Goal: Task Accomplishment & Management: Use online tool/utility

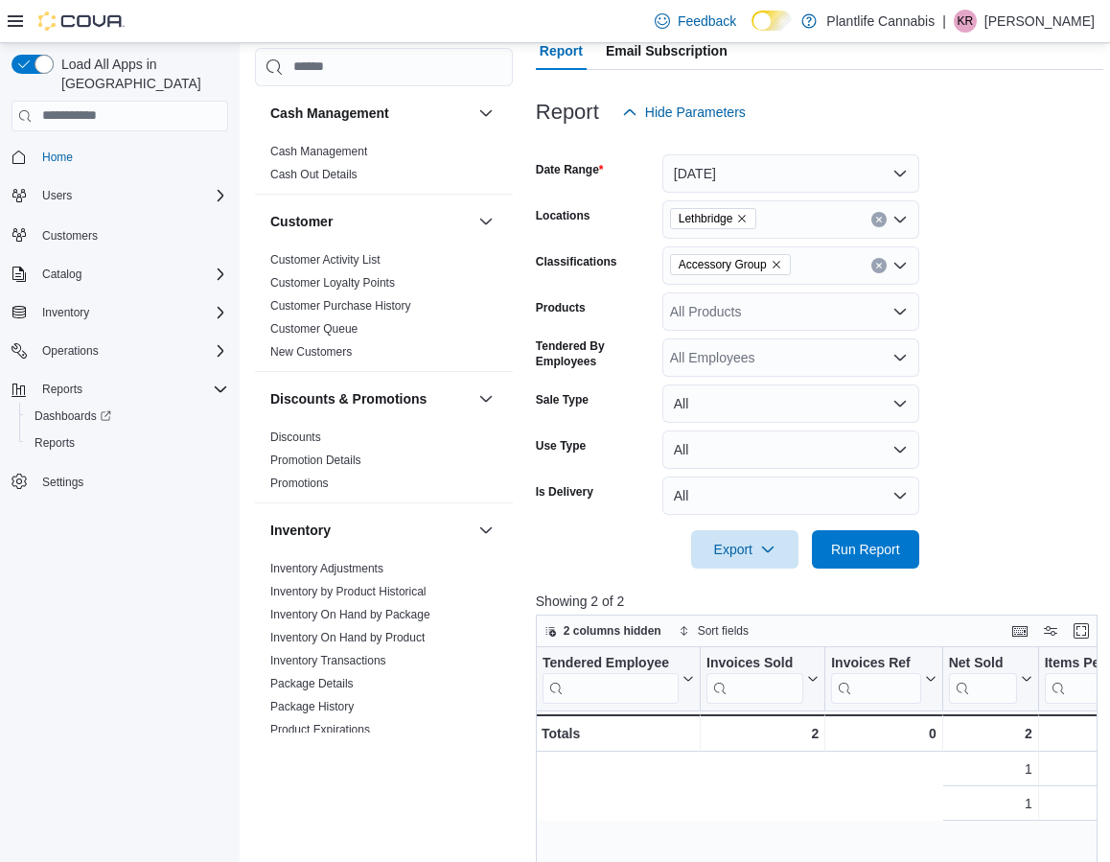
scroll to position [0, 625]
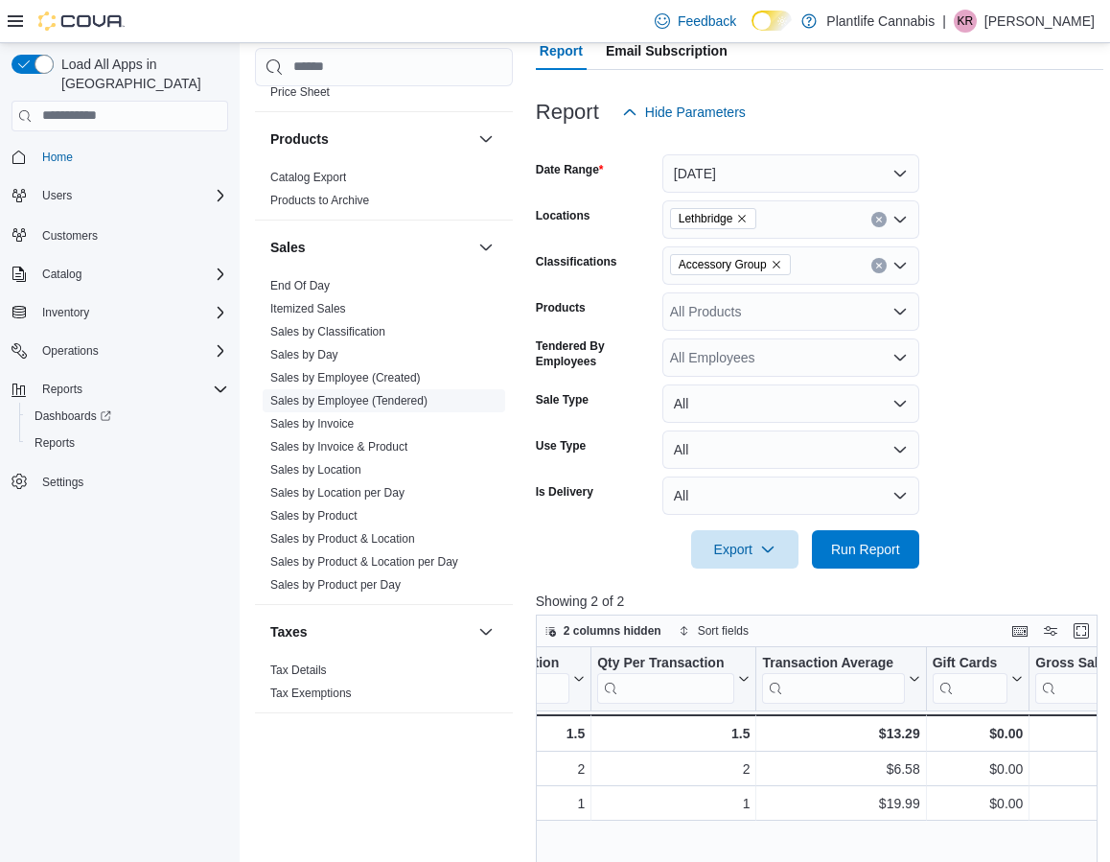
click at [330, 402] on link "Sales by Employee (Tendered)" at bounding box center [348, 400] width 157 height 13
click at [880, 550] on span "Run Report" at bounding box center [865, 549] width 69 height 19
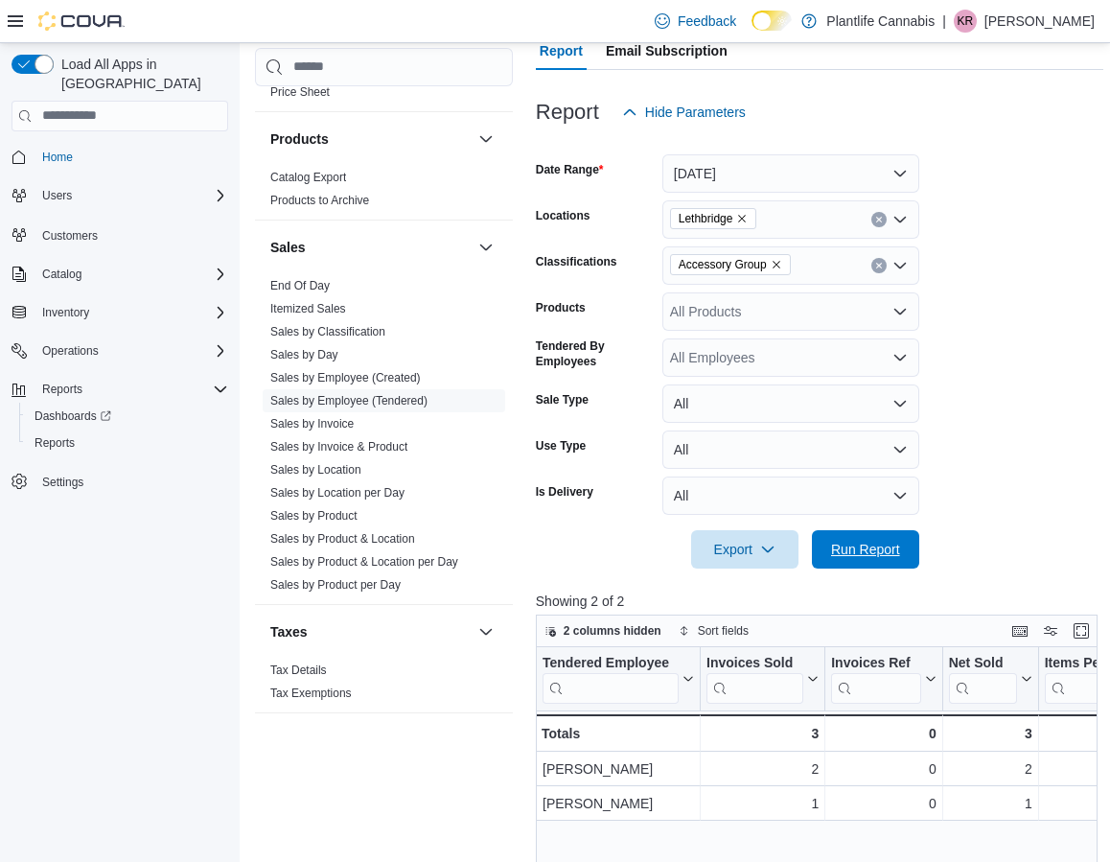
drag, startPoint x: 835, startPoint y: 555, endPoint x: 964, endPoint y: 489, distance: 145.3
click at [834, 555] on span "Run Report" at bounding box center [865, 549] width 69 height 19
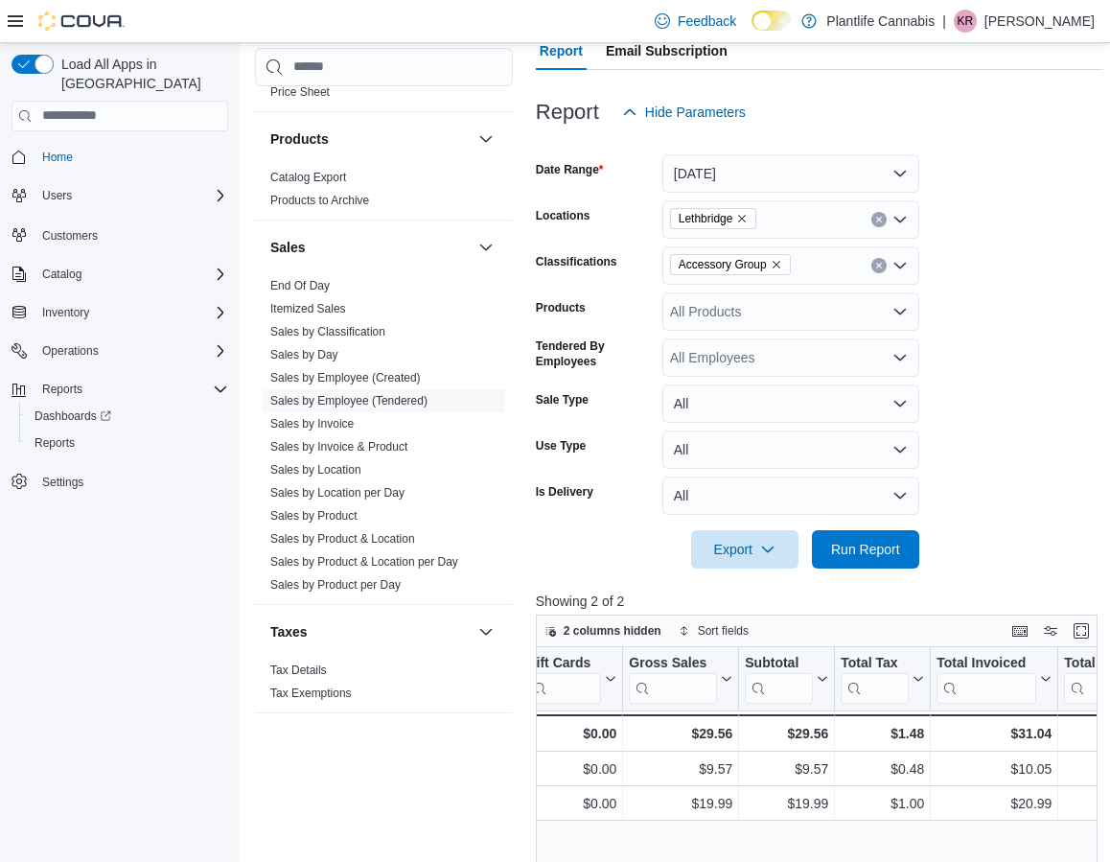
scroll to position [0, 1032]
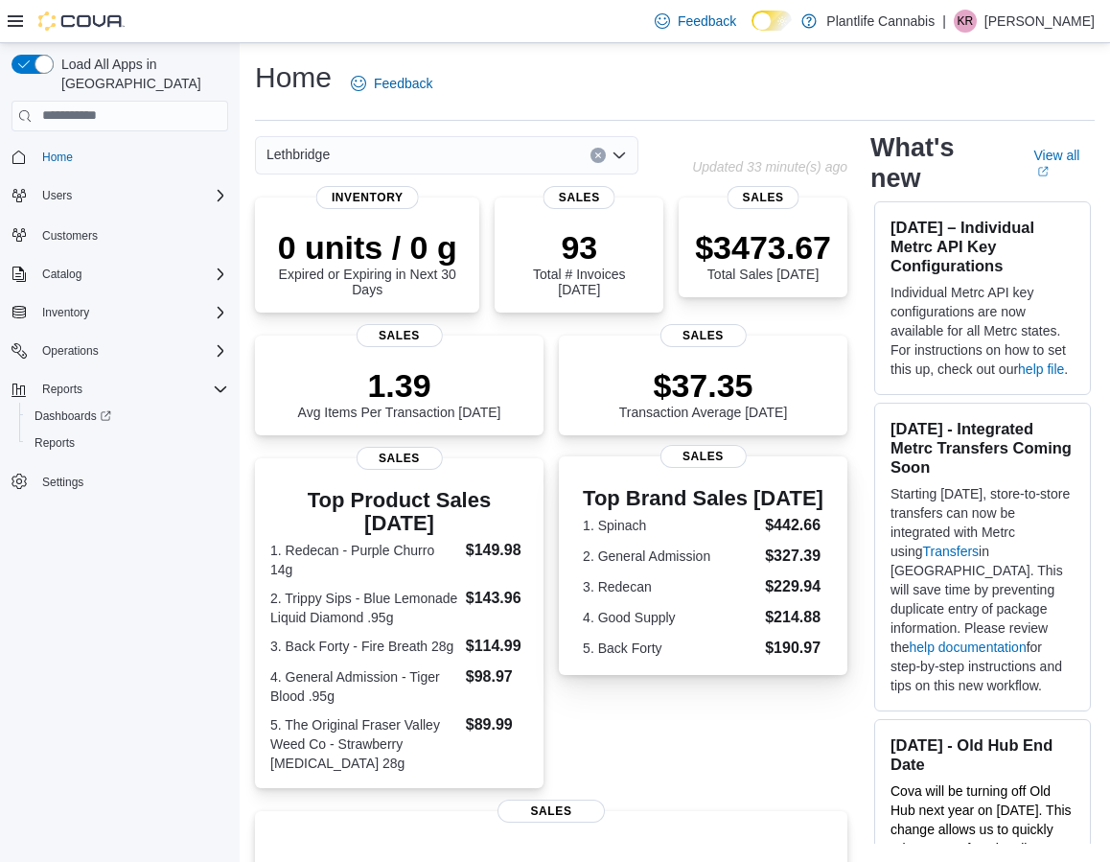
scroll to position [386, 0]
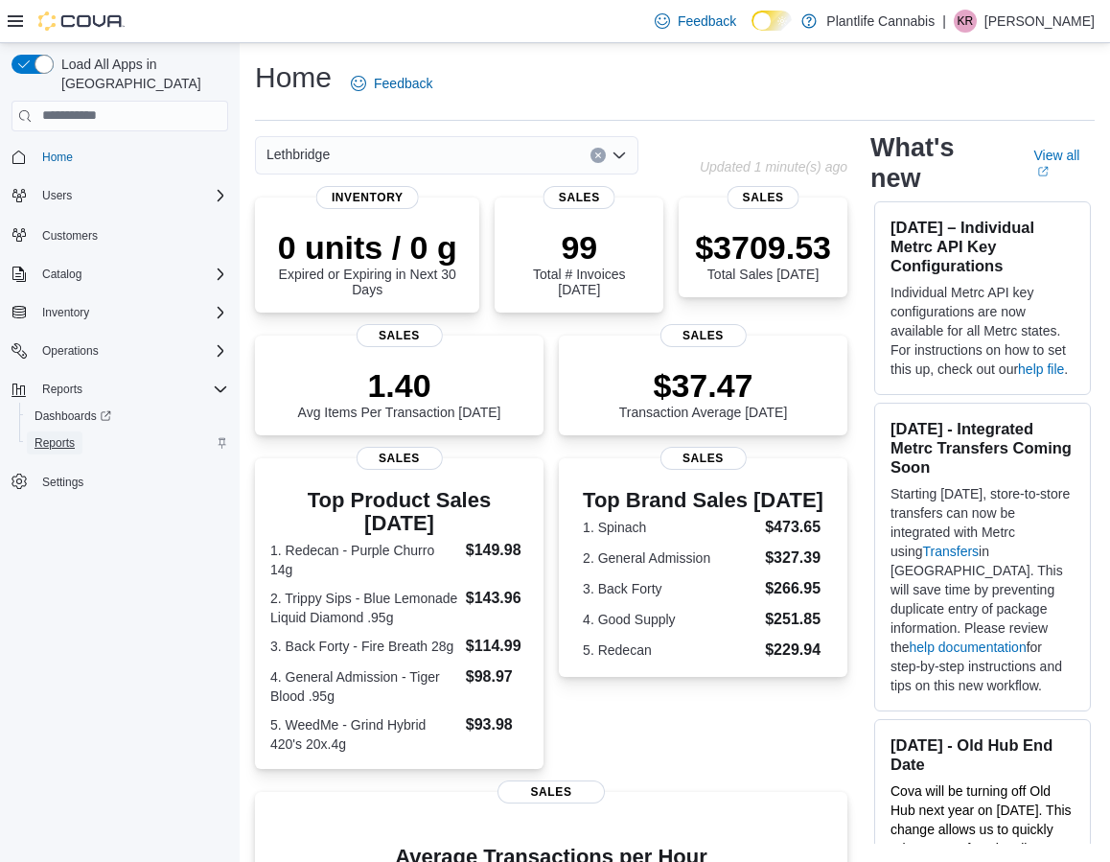
click at [82, 431] on link "Reports" at bounding box center [55, 442] width 56 height 23
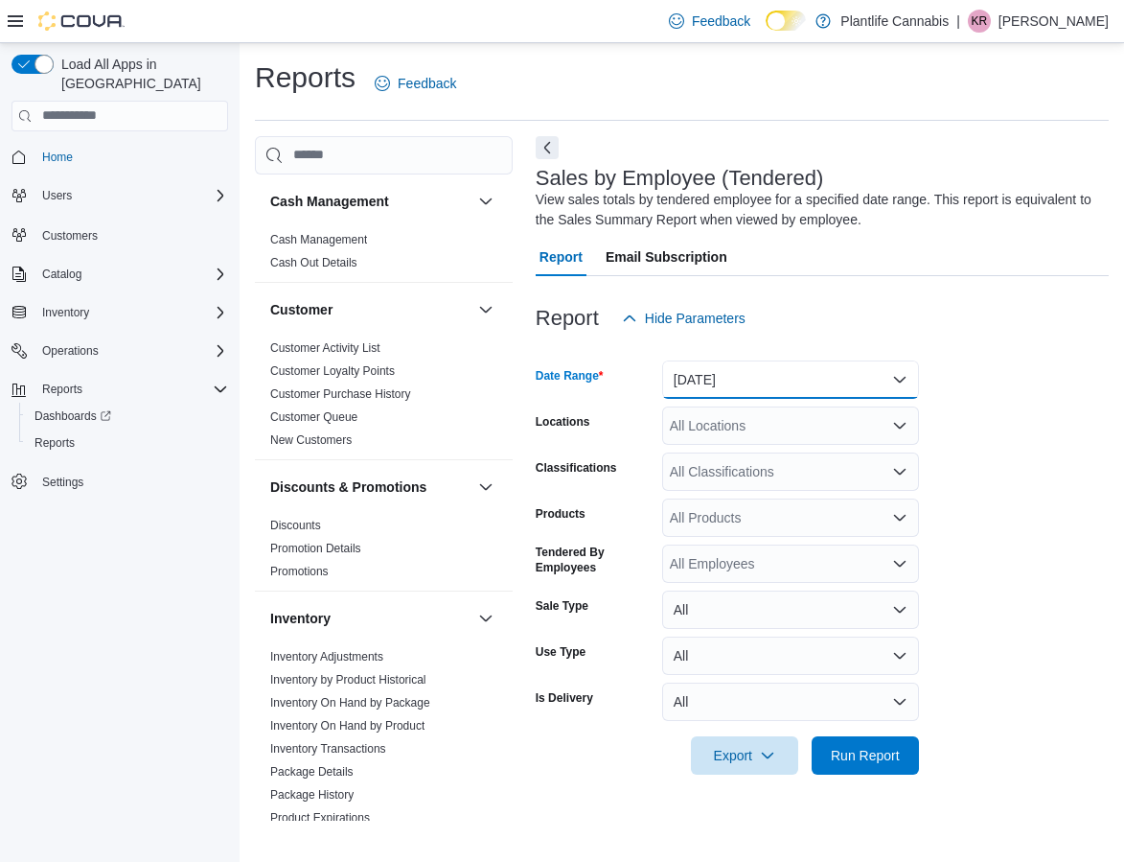
click at [714, 380] on button "[DATE]" at bounding box center [790, 379] width 257 height 38
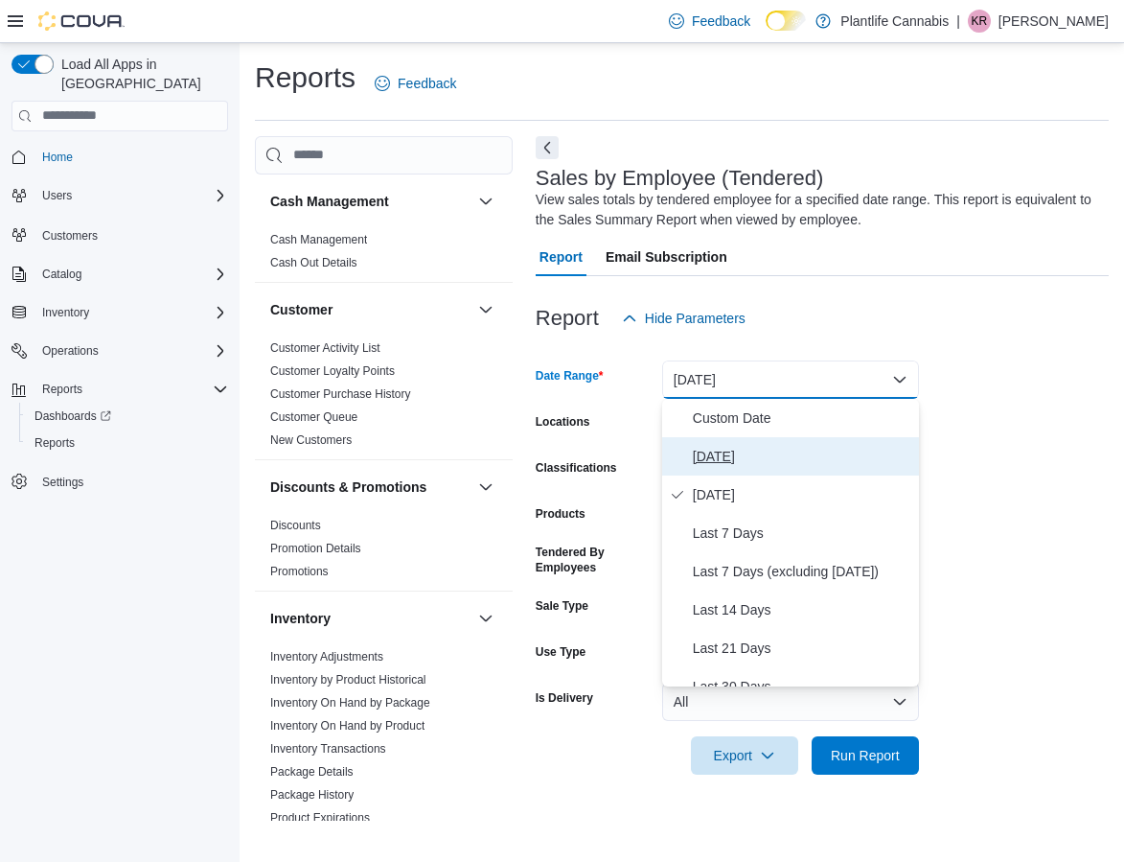
drag, startPoint x: 708, startPoint y: 456, endPoint x: 725, endPoint y: 441, distance: 22.4
click at [708, 454] on span "[DATE]" at bounding box center [802, 456] width 219 height 23
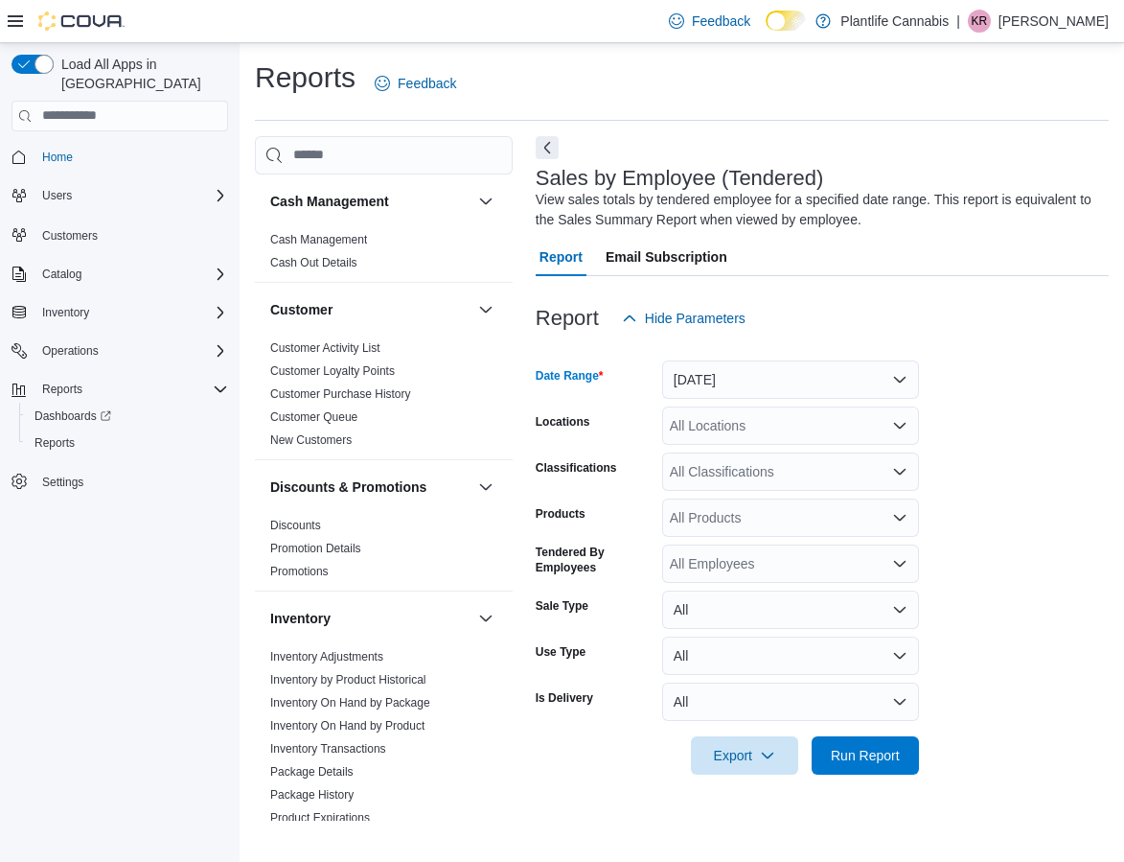
click at [764, 435] on div "All Locations" at bounding box center [790, 425] width 257 height 38
type input "****"
click at [743, 461] on span "Lethbridge" at bounding box center [744, 458] width 63 height 19
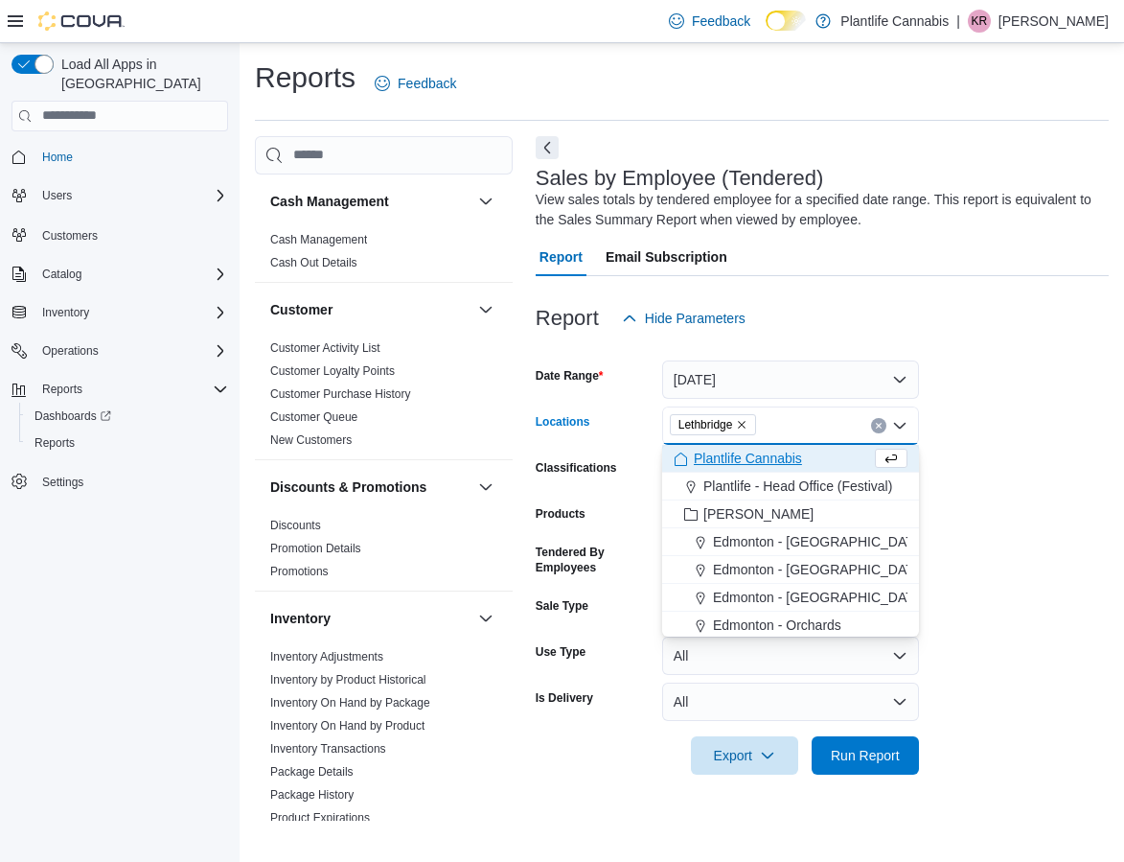
drag, startPoint x: 1002, startPoint y: 478, endPoint x: 954, endPoint y: 498, distance: 52.9
click at [1002, 478] on form "Date Range Today Locations Lethbridge Combo box. Selected. Lethbridge. Press Ba…" at bounding box center [822, 555] width 573 height 437
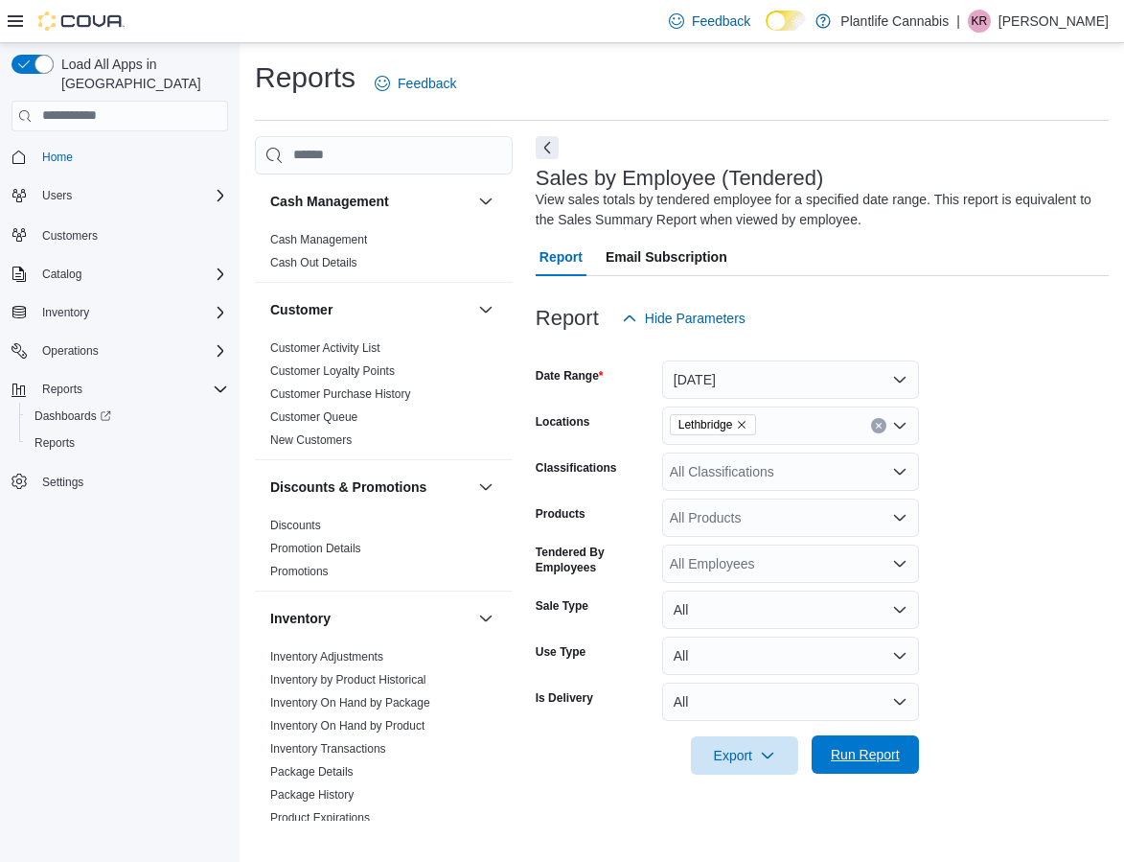
click at [858, 748] on span "Run Report" at bounding box center [865, 754] width 69 height 19
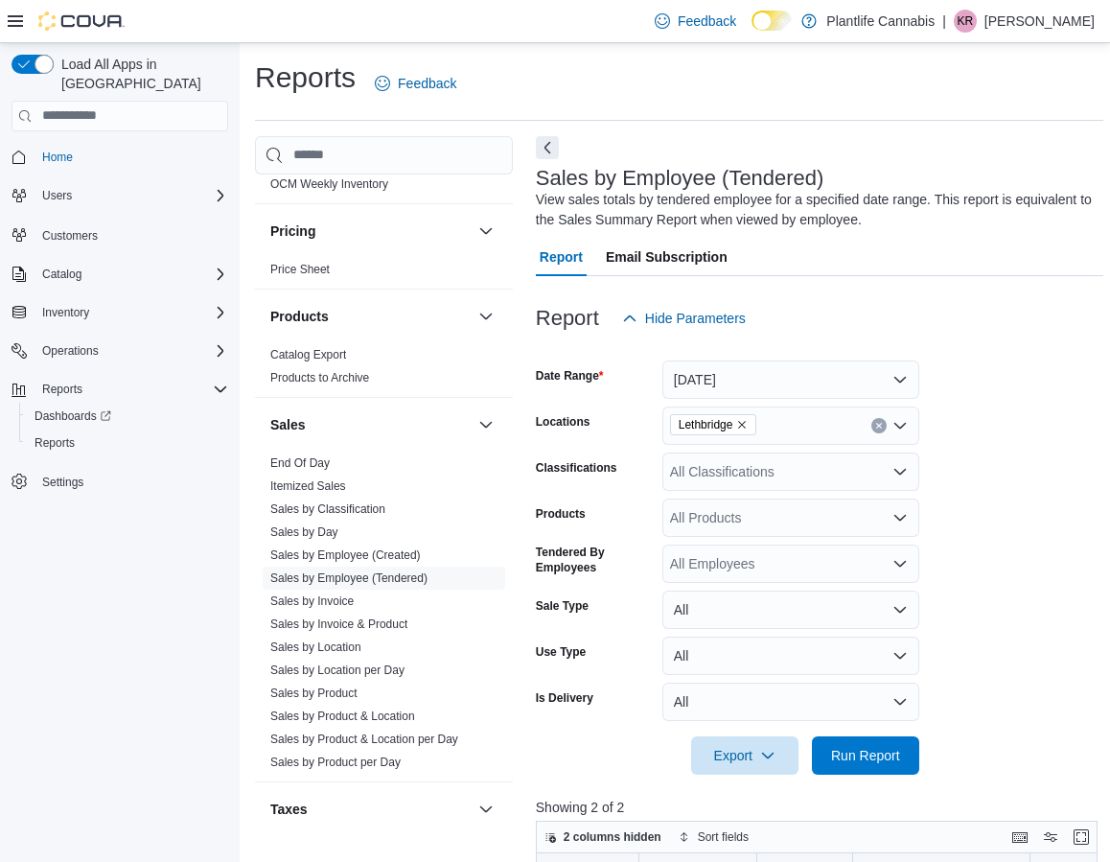
scroll to position [985, 0]
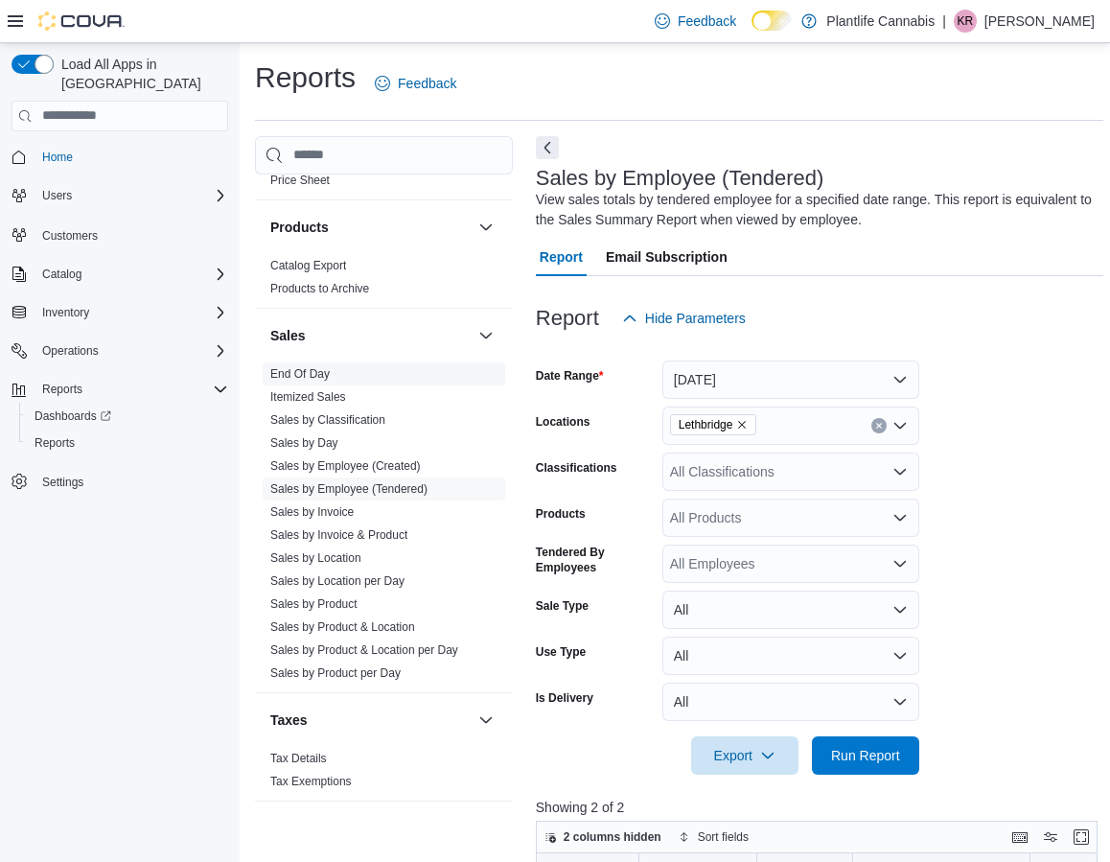
click at [308, 372] on link "End Of Day" at bounding box center [299, 373] width 59 height 13
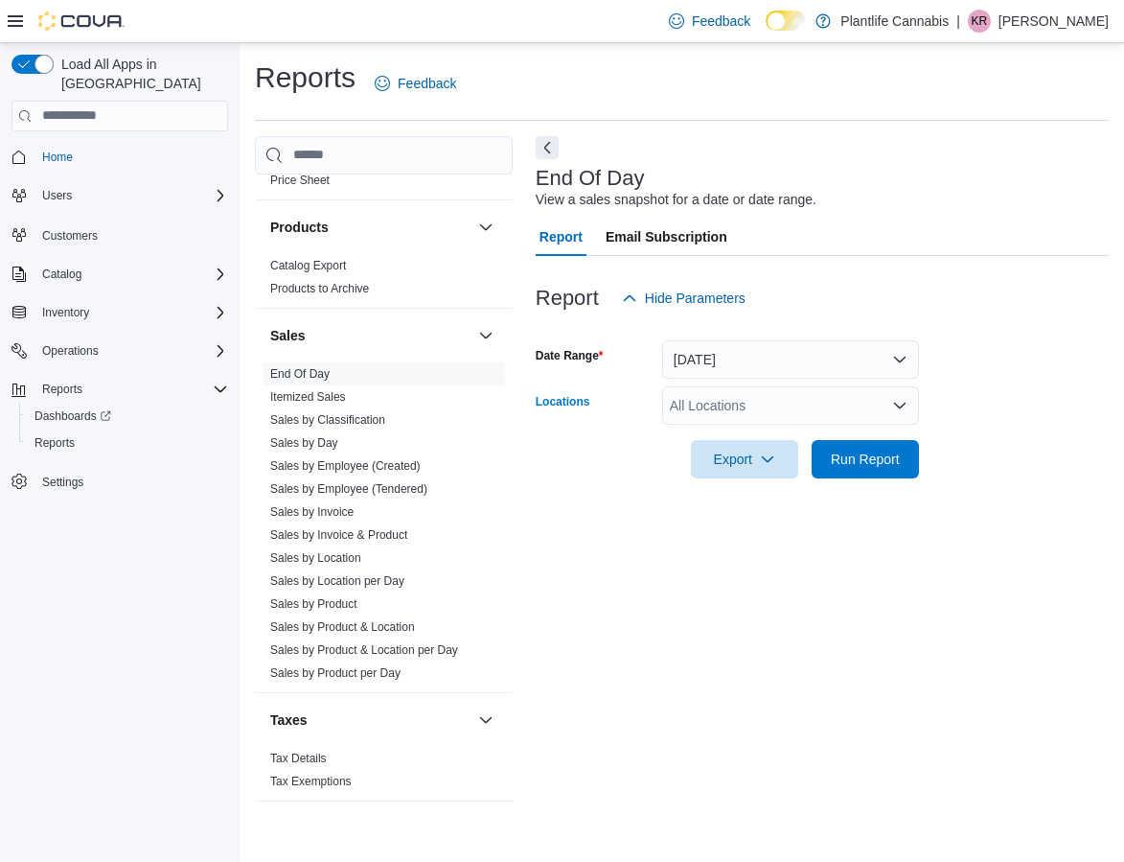
click at [785, 411] on div "All Locations" at bounding box center [790, 405] width 257 height 38
type input "****"
click at [751, 430] on span "Lethbridge" at bounding box center [744, 437] width 63 height 19
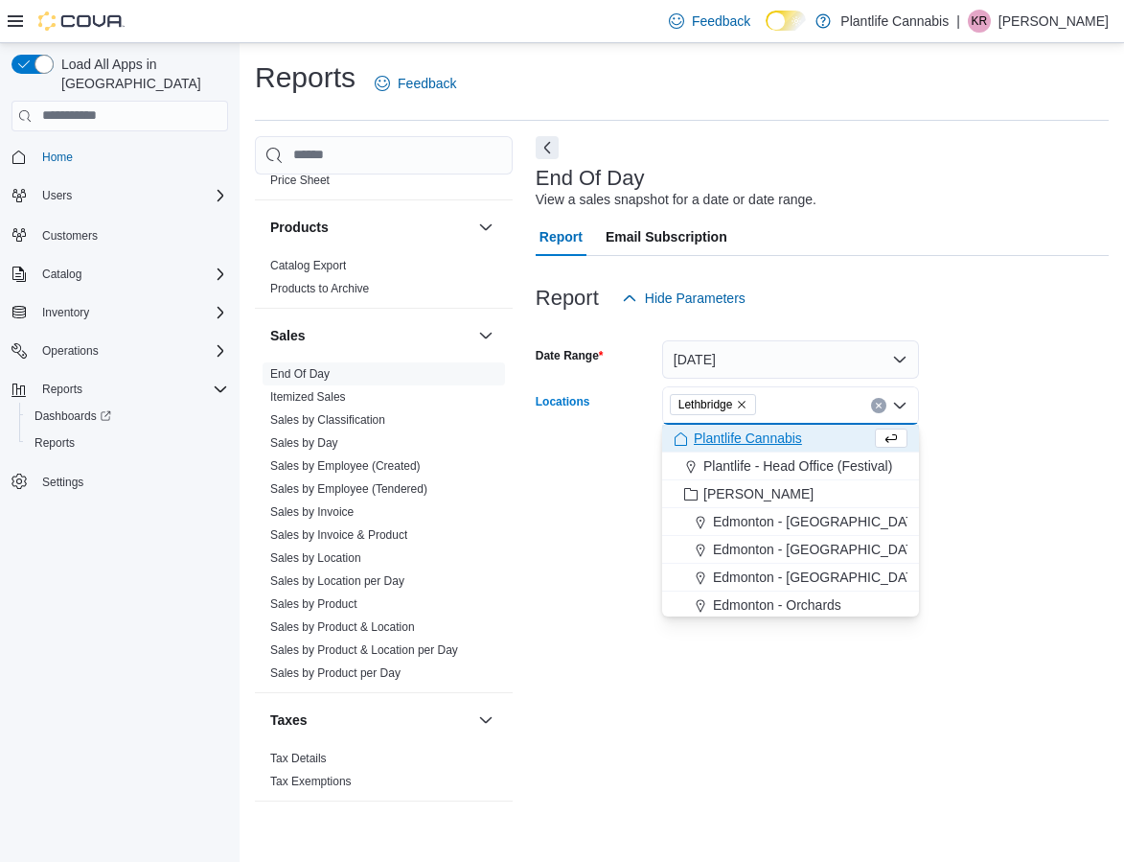
drag, startPoint x: 1037, startPoint y: 470, endPoint x: 878, endPoint y: 483, distance: 159.7
click at [1035, 471] on form "Date Range Today Locations Lethbridge Combo box. Selected. Lethbridge. Press Ba…" at bounding box center [822, 397] width 573 height 161
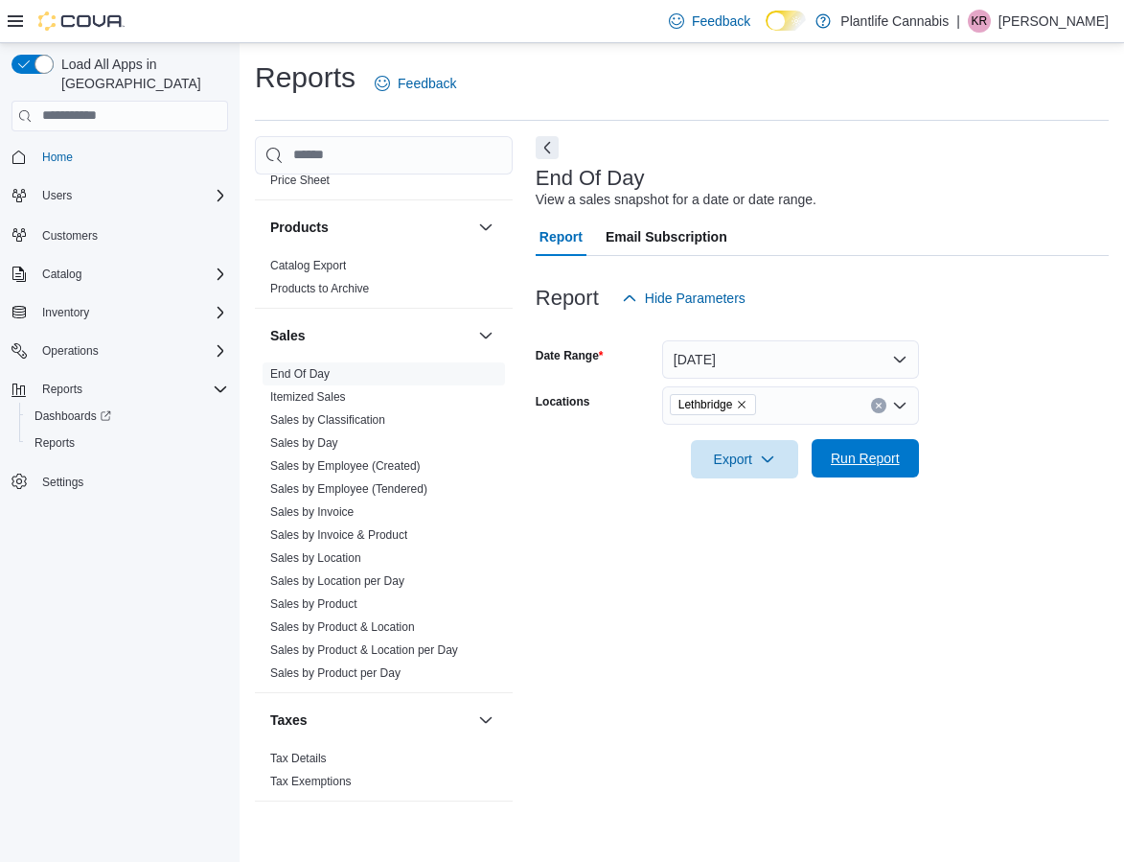
click at [876, 464] on span "Run Report" at bounding box center [865, 458] width 69 height 19
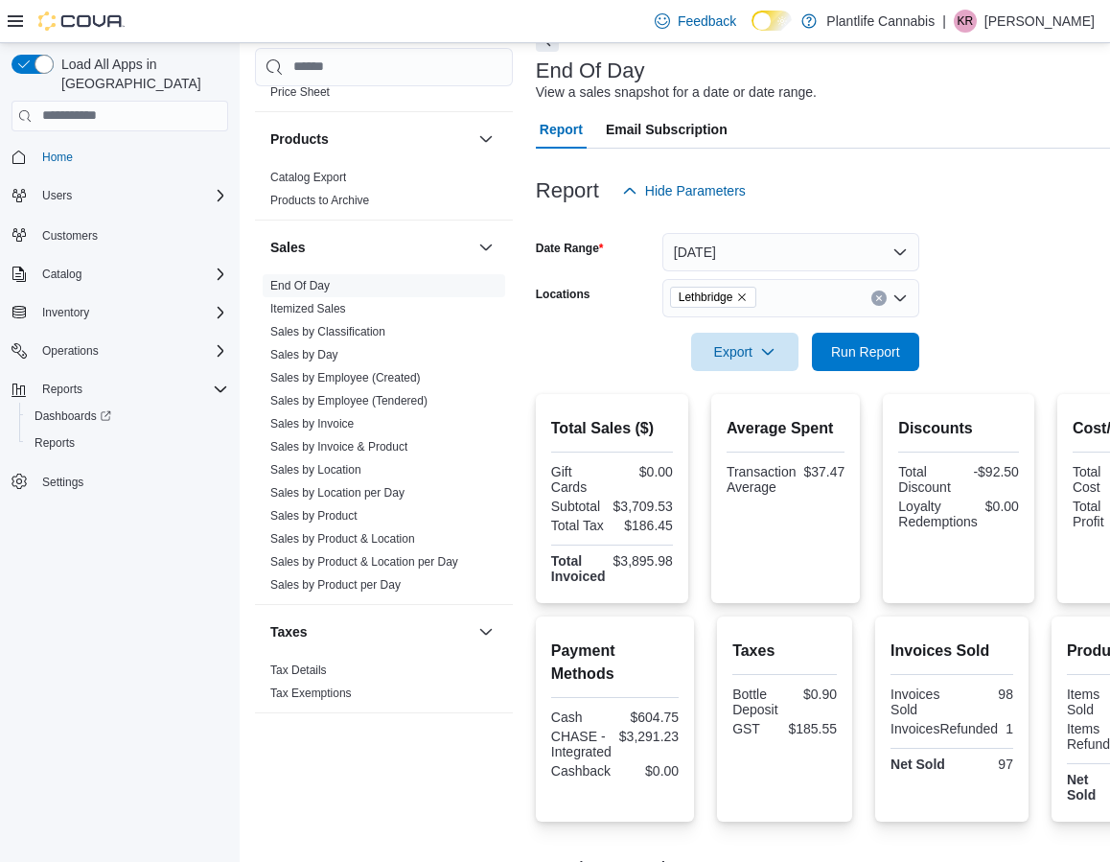
scroll to position [312, 0]
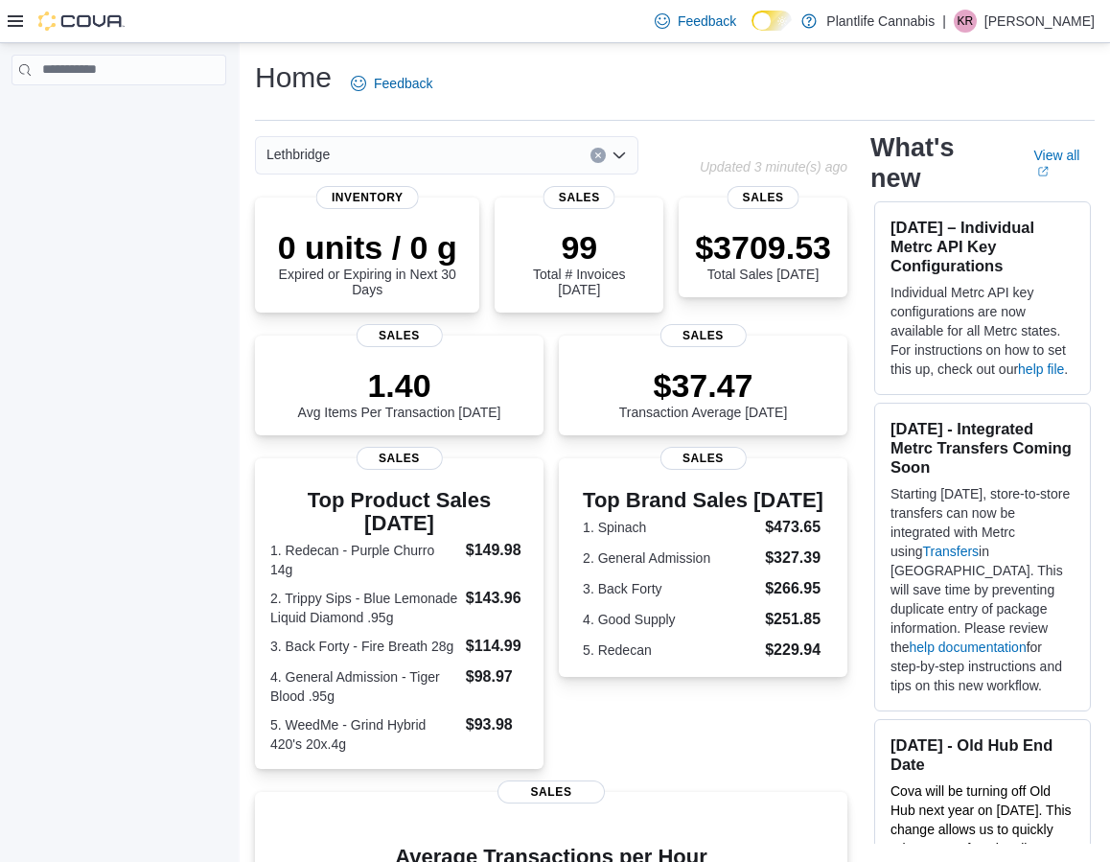
drag, startPoint x: 15, startPoint y: 36, endPoint x: 5, endPoint y: 34, distance: 10.9
click at [14, 35] on div at bounding box center [66, 21] width 117 height 42
click at [30, 12] on div at bounding box center [66, 21] width 117 height 19
click at [18, 19] on icon at bounding box center [15, 20] width 15 height 15
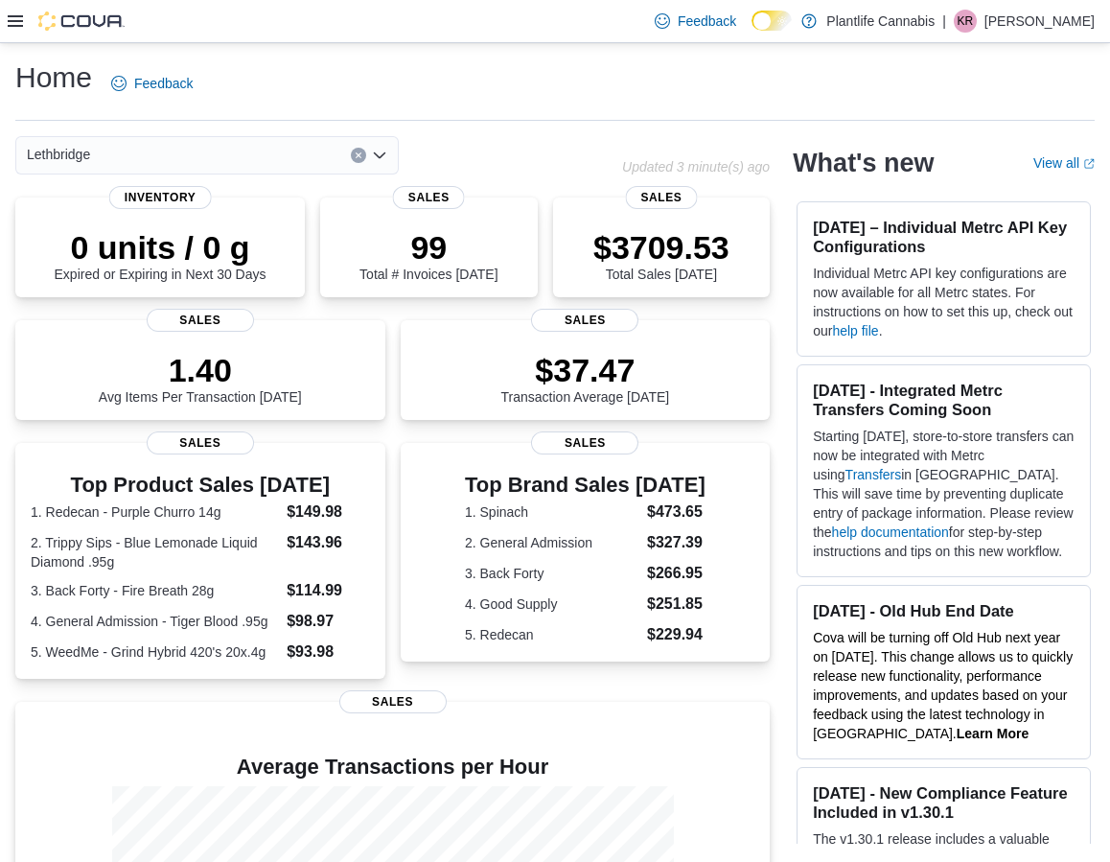
click at [19, 21] on icon at bounding box center [15, 21] width 15 height 12
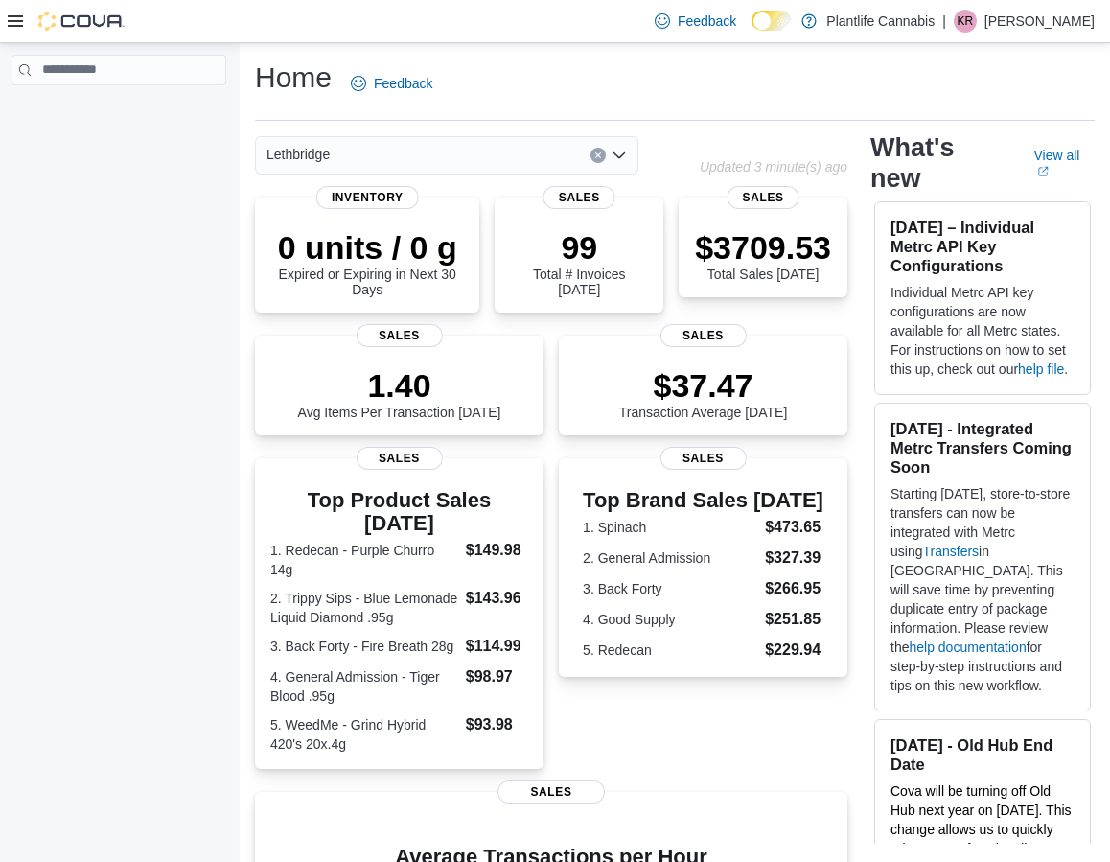
click at [73, 32] on div at bounding box center [66, 21] width 117 height 42
click at [76, 30] on img at bounding box center [81, 21] width 86 height 19
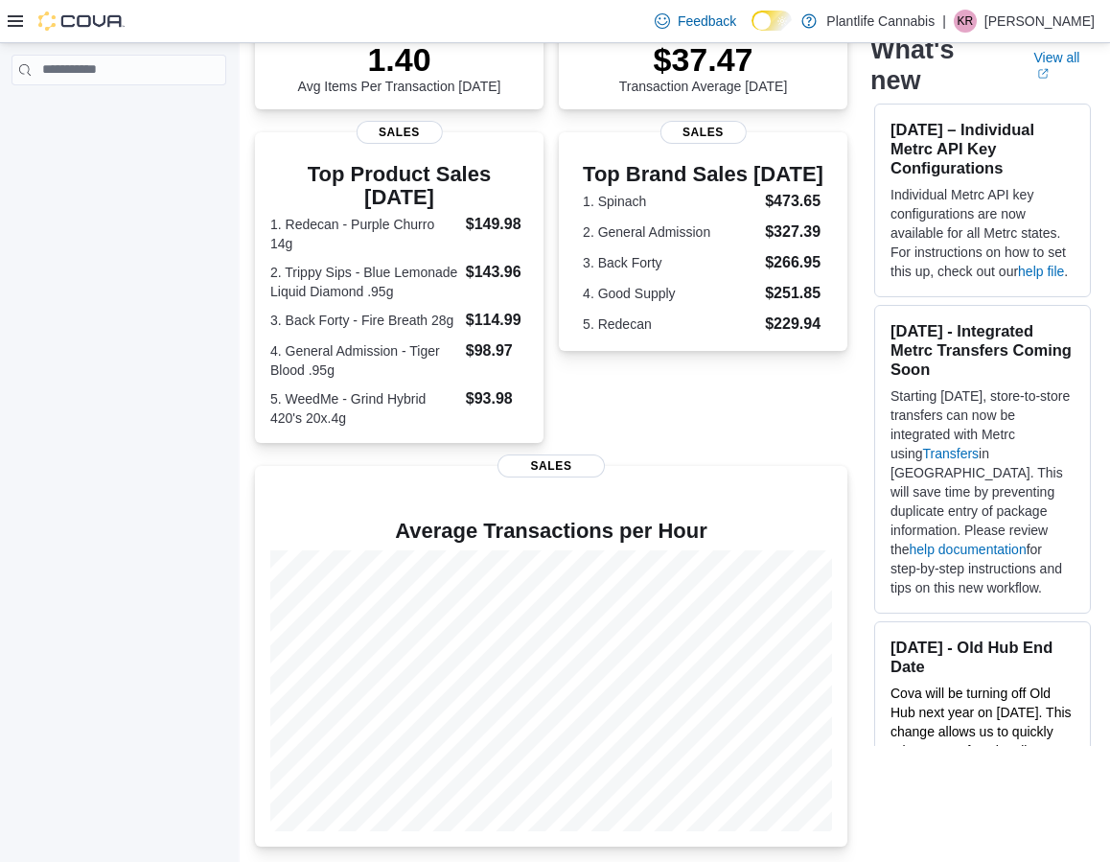
scroll to position [347, 0]
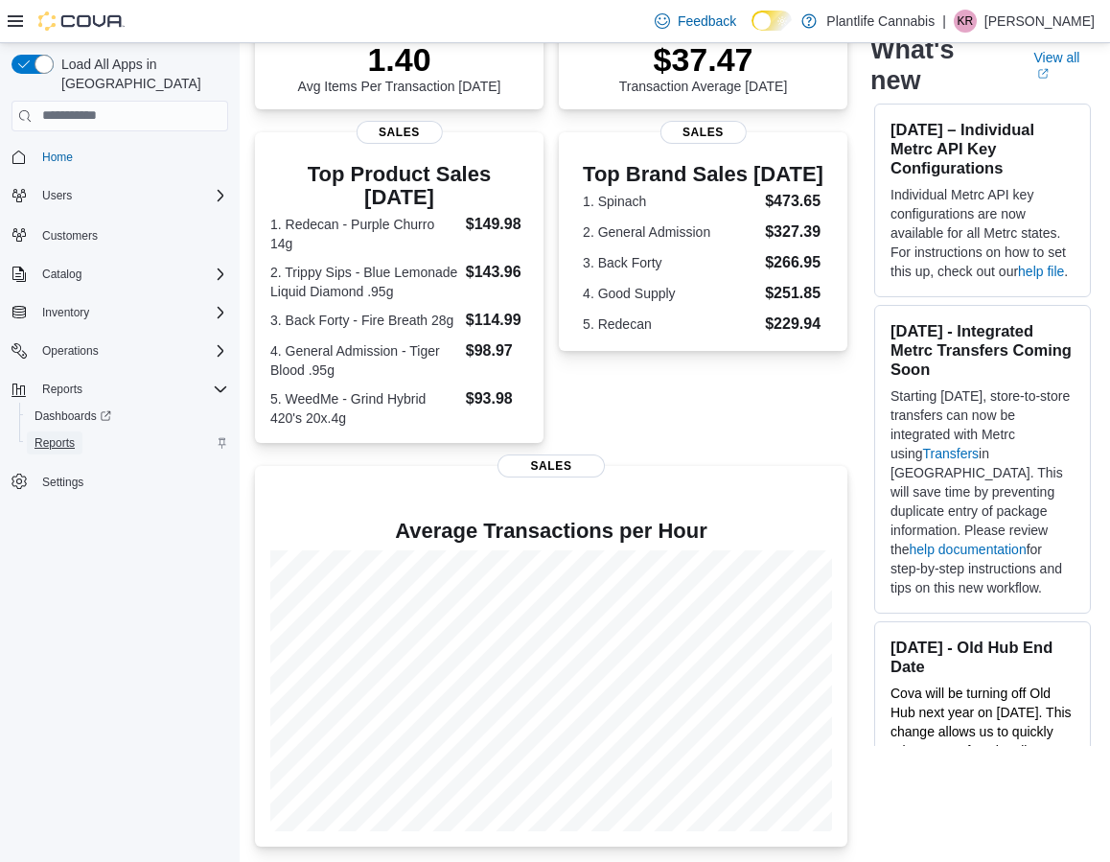
click at [70, 435] on span "Reports" at bounding box center [55, 442] width 40 height 15
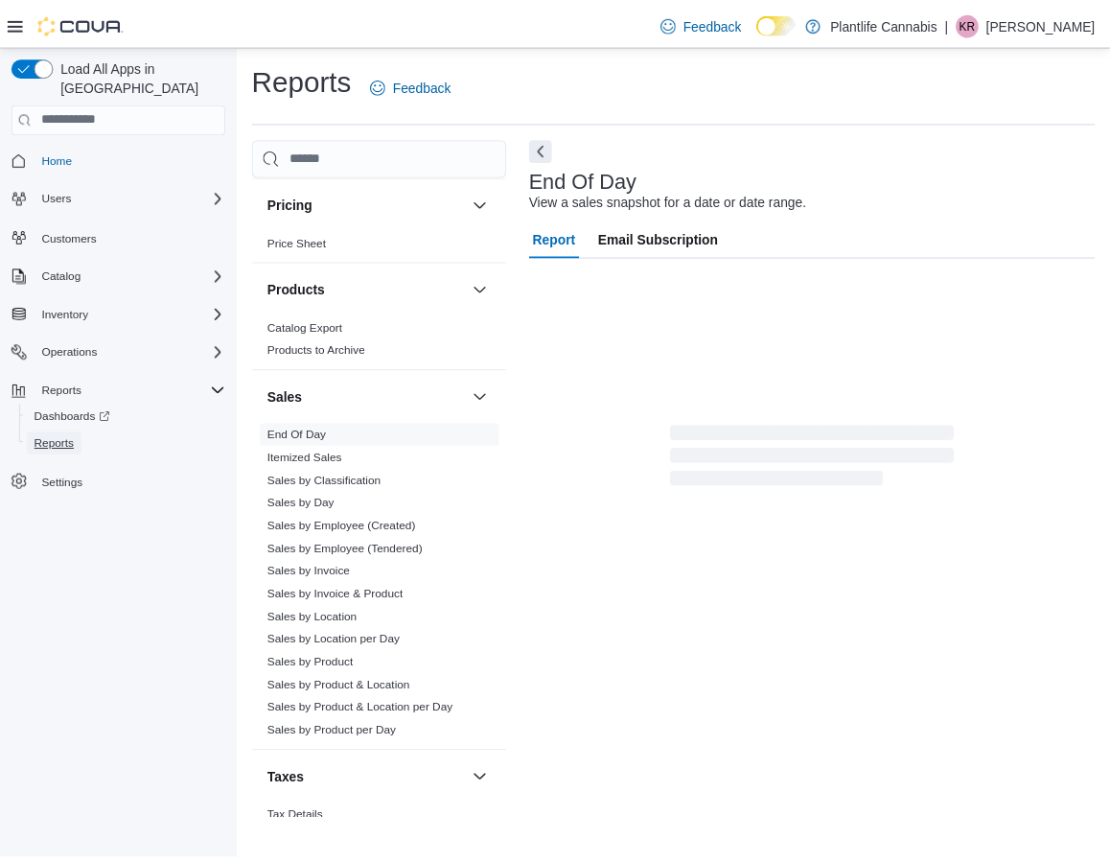
scroll to position [985, 0]
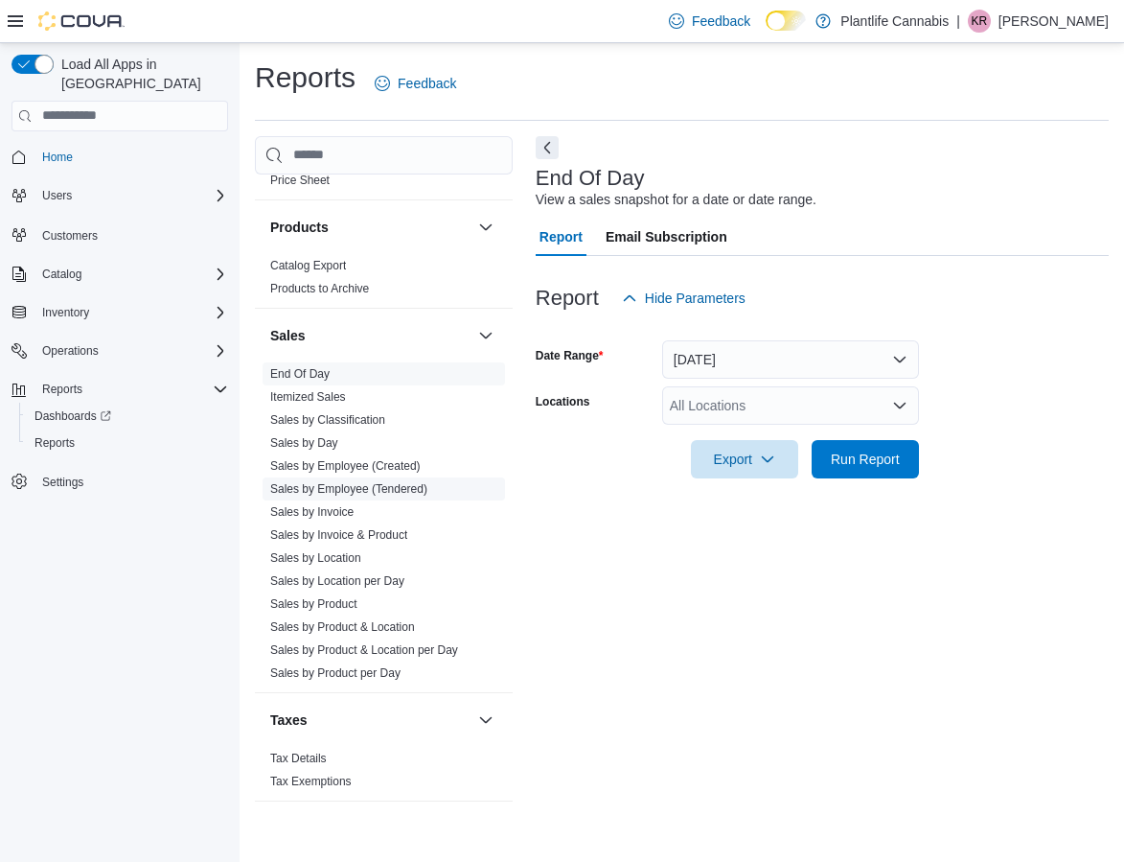
click at [311, 485] on link "Sales by Employee (Tendered)" at bounding box center [348, 488] width 157 height 13
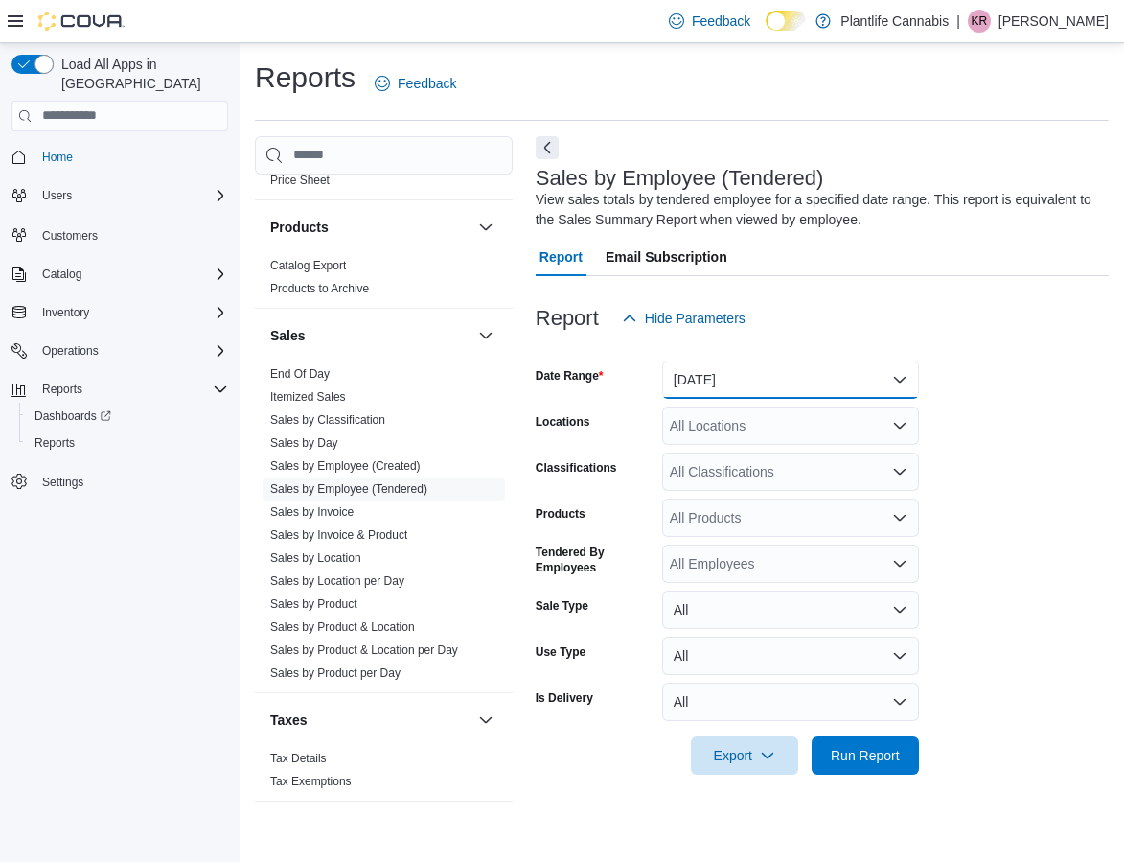
click at [765, 362] on button "[DATE]" at bounding box center [790, 379] width 257 height 38
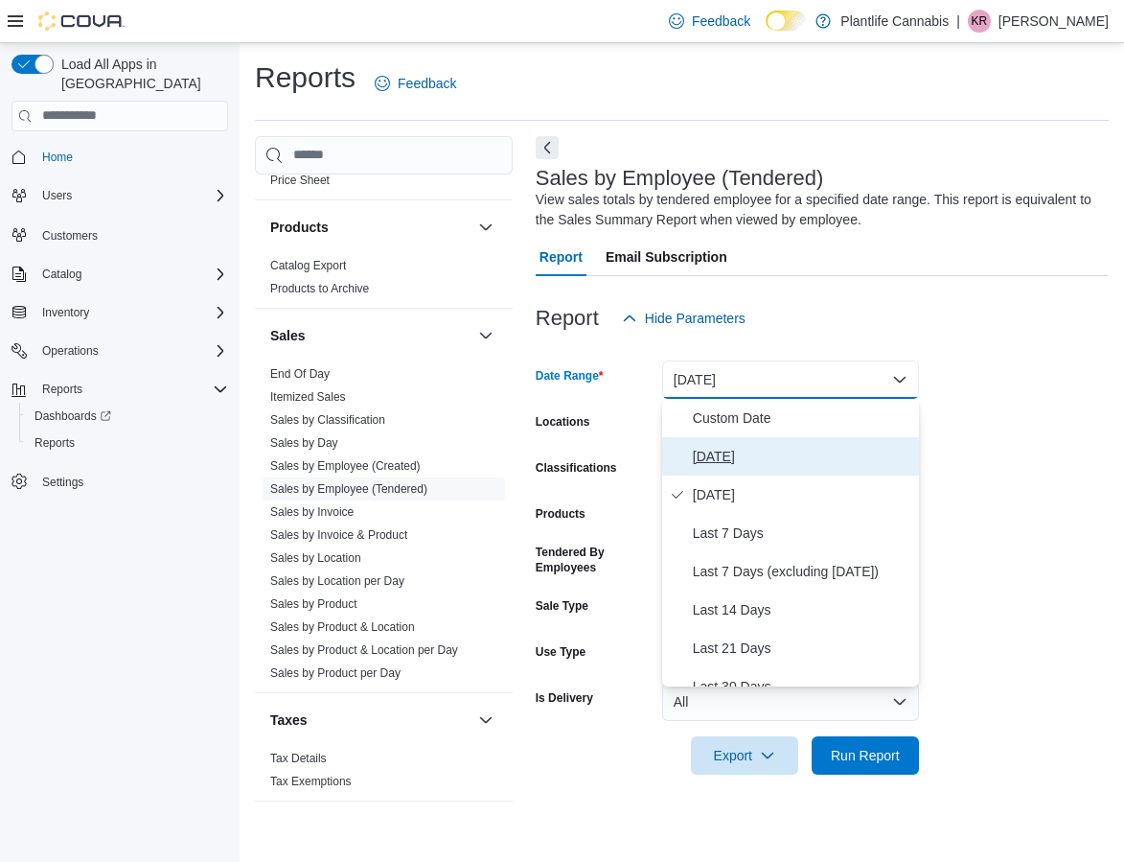
click at [726, 455] on span "[DATE]" at bounding box center [802, 456] width 219 height 23
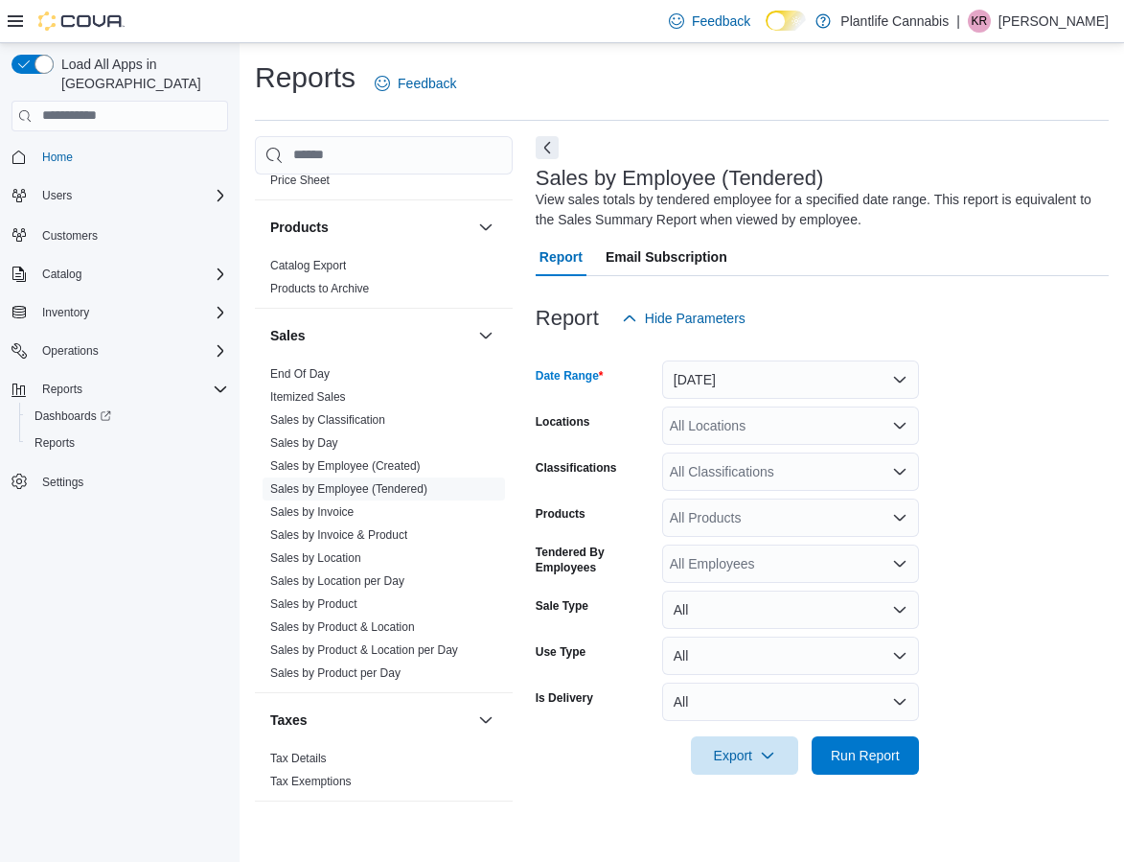
click at [727, 421] on div "All Locations" at bounding box center [790, 425] width 257 height 38
type input "****"
click at [735, 458] on span "Lethbridge" at bounding box center [744, 458] width 63 height 19
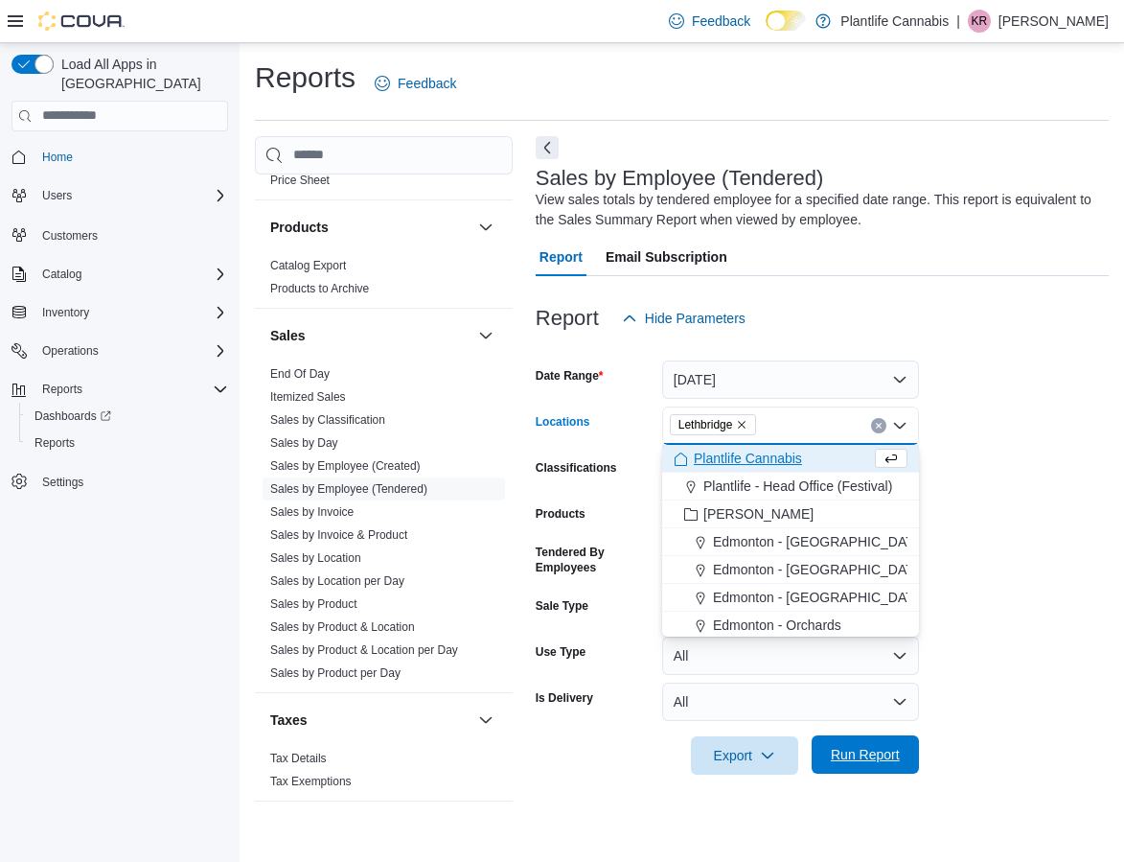
drag, startPoint x: 859, startPoint y: 774, endPoint x: 865, endPoint y: 761, distance: 15.0
click at [861, 770] on div "Report Hide Parameters Date Range [DATE] Locations [GEOGRAPHIC_DATA] Combo box.…" at bounding box center [822, 536] width 573 height 521
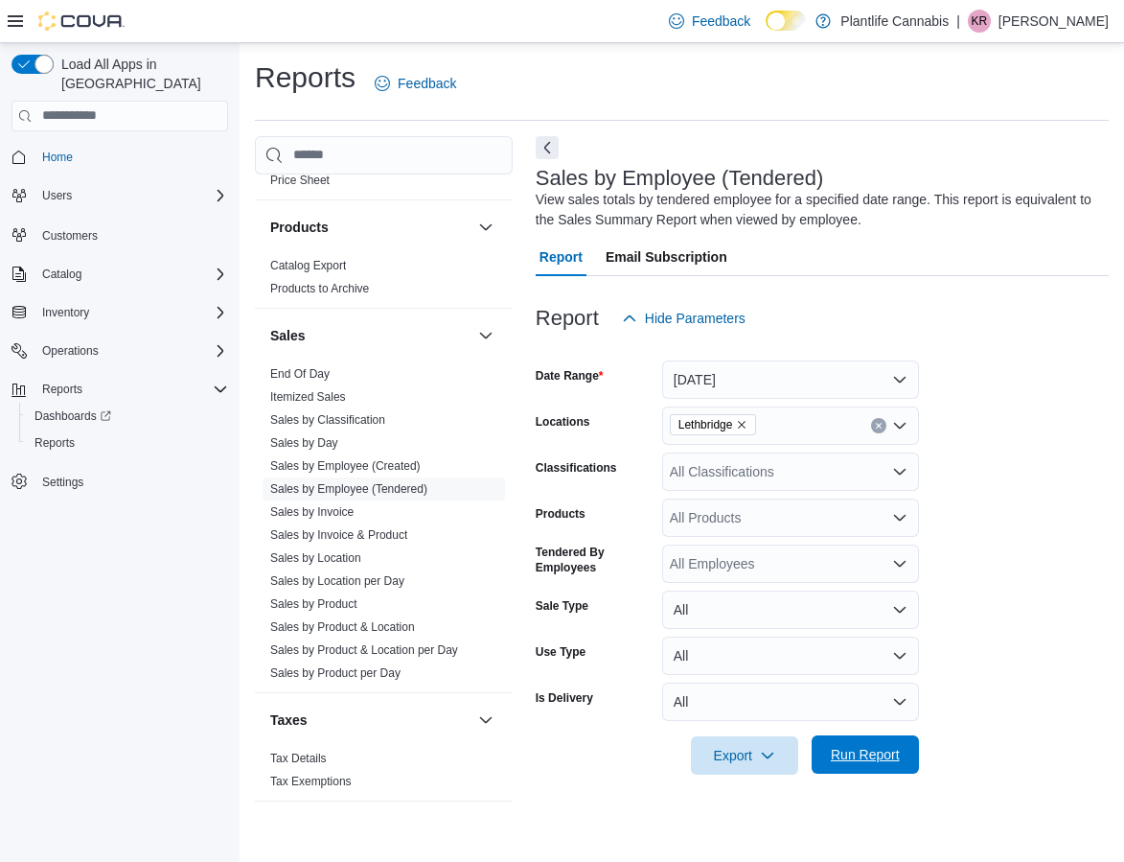
click at [865, 761] on span "Run Report" at bounding box center [865, 754] width 69 height 19
